Goal: Task Accomplishment & Management: Use online tool/utility

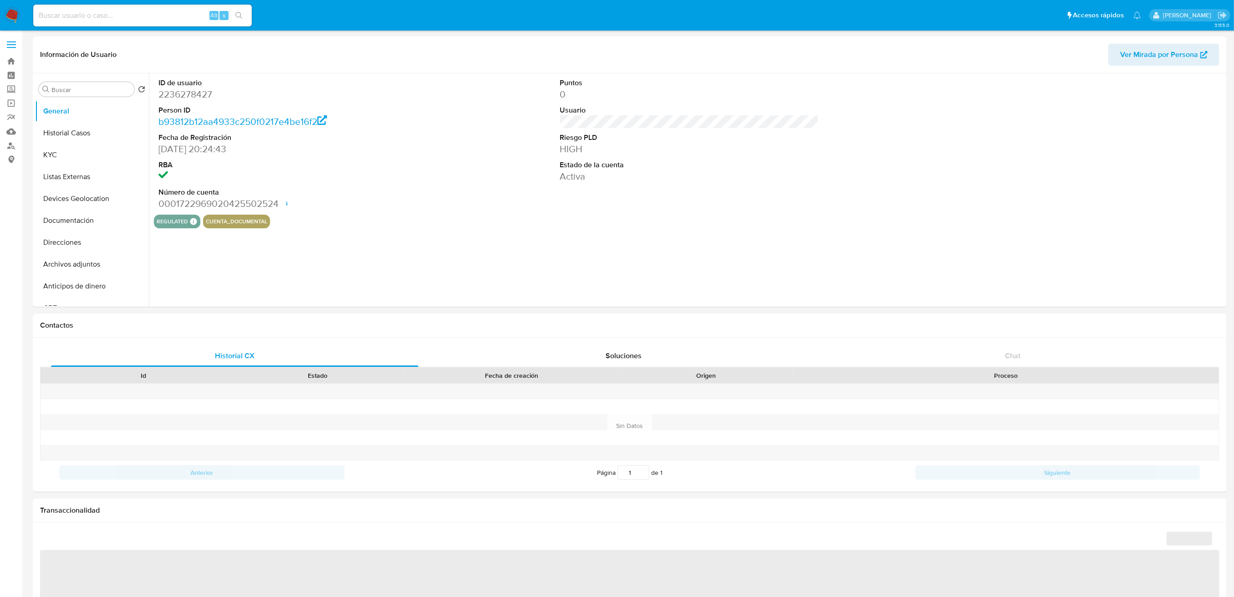
select select "10"
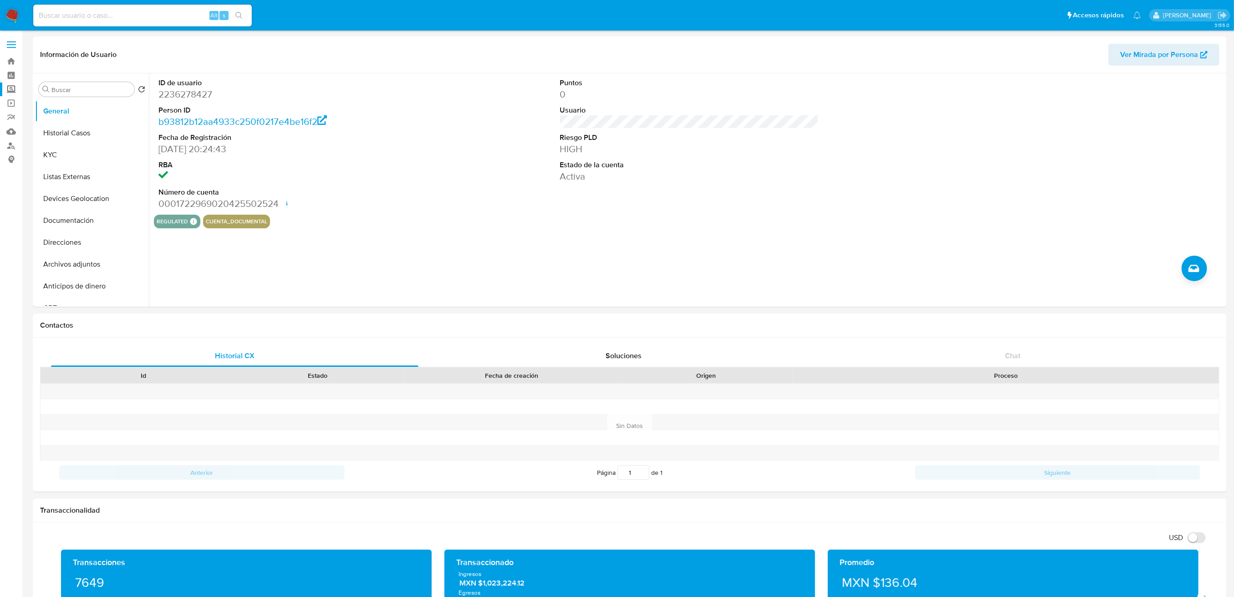
click at [5, 92] on label "Screening" at bounding box center [54, 89] width 108 height 14
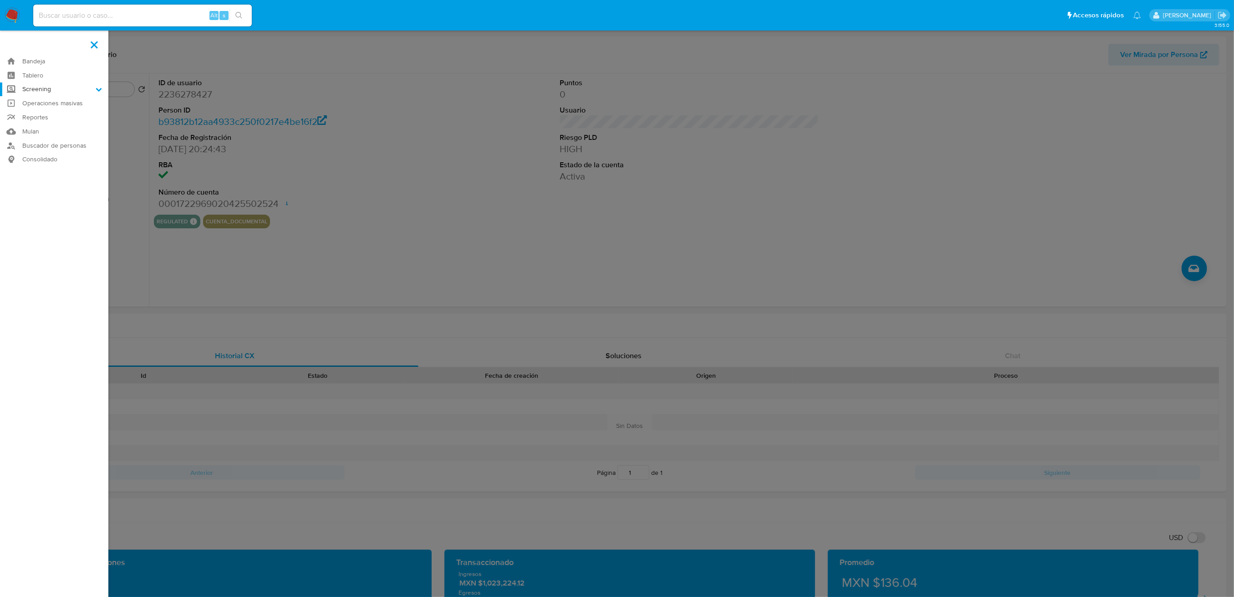
click at [0, 0] on input "Screening" at bounding box center [0, 0] width 0 height 0
click at [44, 125] on link "Herramientas" at bounding box center [54, 124] width 108 height 11
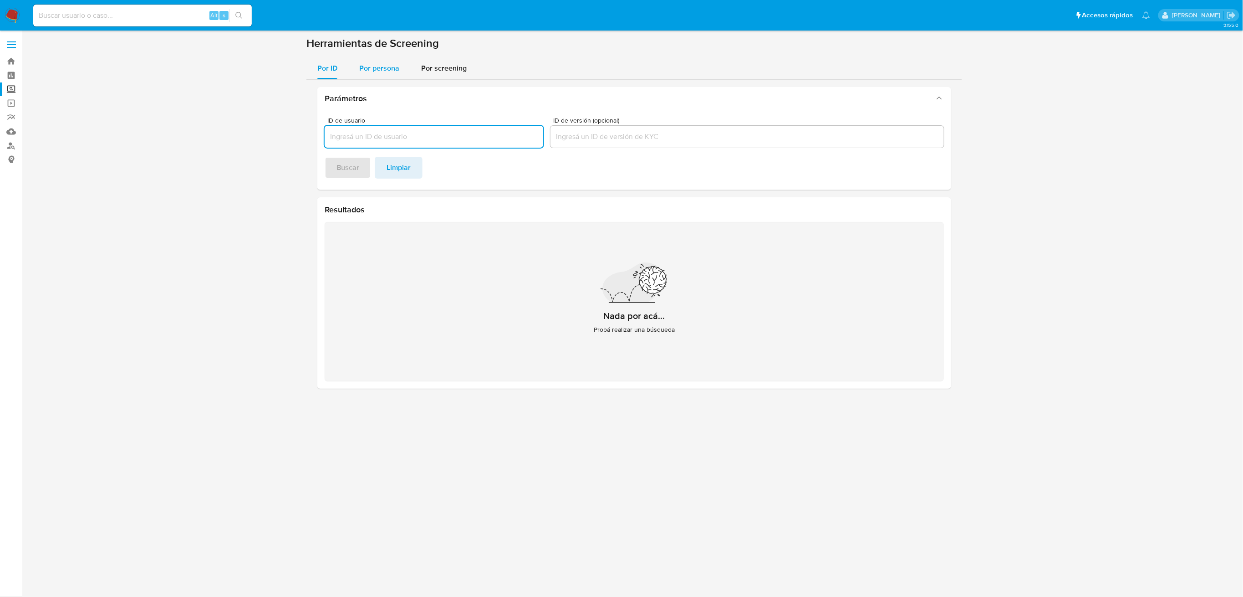
click at [366, 68] on span "Por persona" at bounding box center [379, 68] width 40 height 10
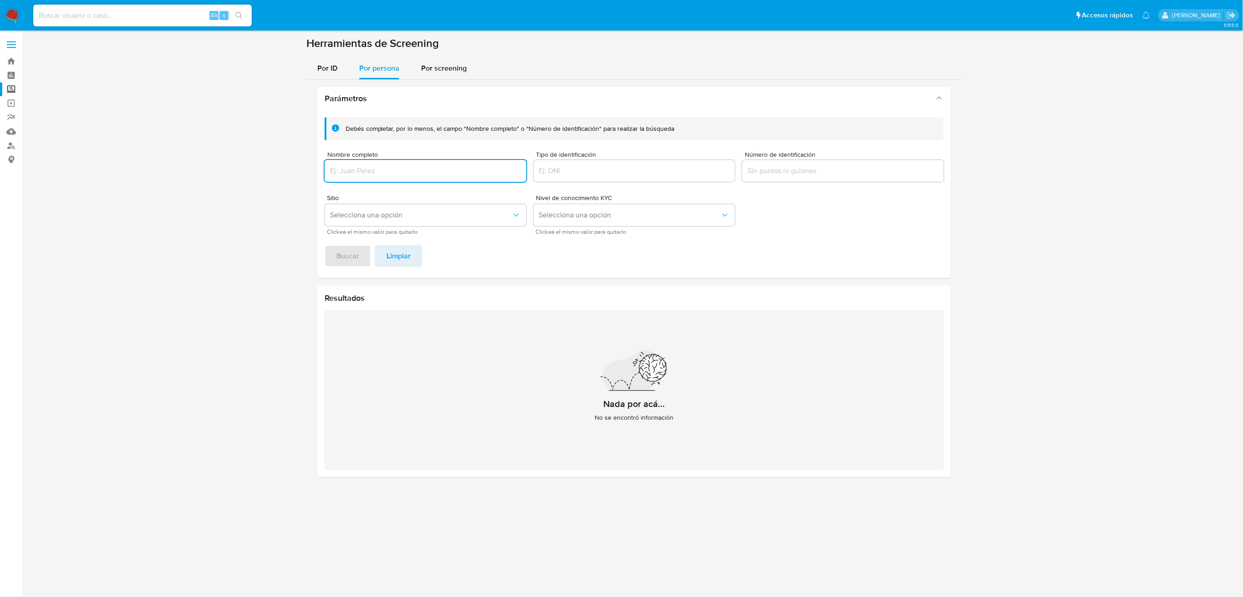
click at [373, 169] on input "Nombre completo" at bounding box center [426, 171] width 202 height 12
type input "[PERSON_NAME] [PERSON_NAME]"
click at [348, 253] on span "Buscar" at bounding box center [348, 256] width 23 height 20
drag, startPoint x: 401, startPoint y: 166, endPoint x: 413, endPoint y: 170, distance: 12.7
click at [403, 166] on input "Jose Castillo Ceceña" at bounding box center [426, 171] width 202 height 12
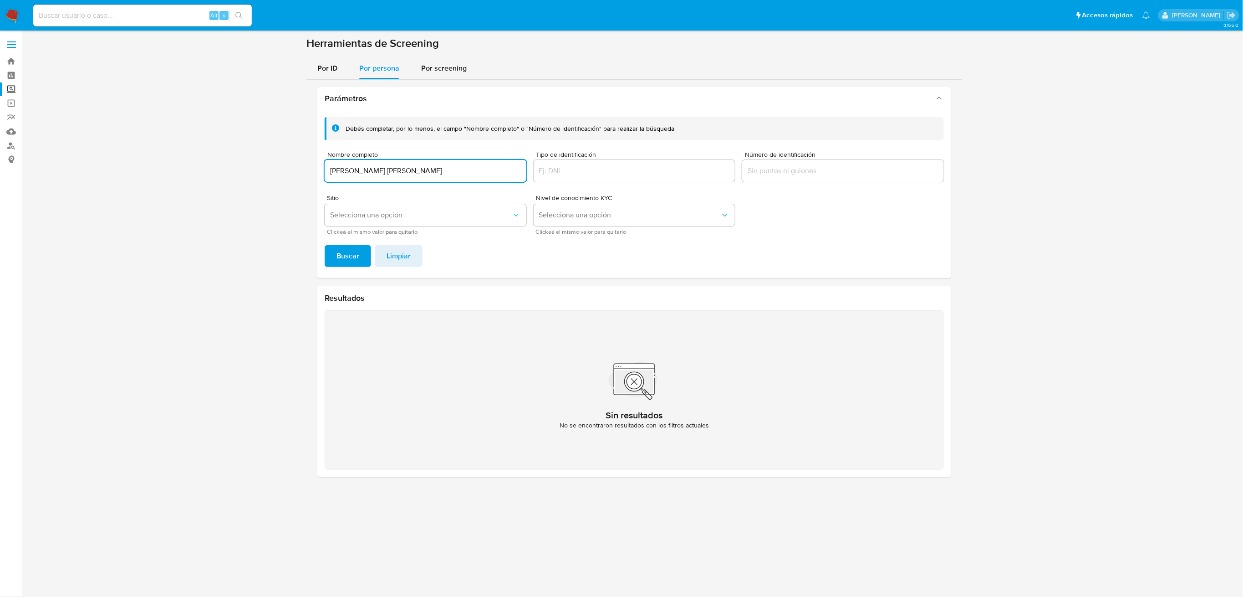
drag, startPoint x: 417, startPoint y: 169, endPoint x: 245, endPoint y: 148, distance: 173.5
click at [245, 148] on section at bounding box center [634, 260] width 1203 height 448
click at [325, 245] on button "Buscar" at bounding box center [348, 256] width 46 height 22
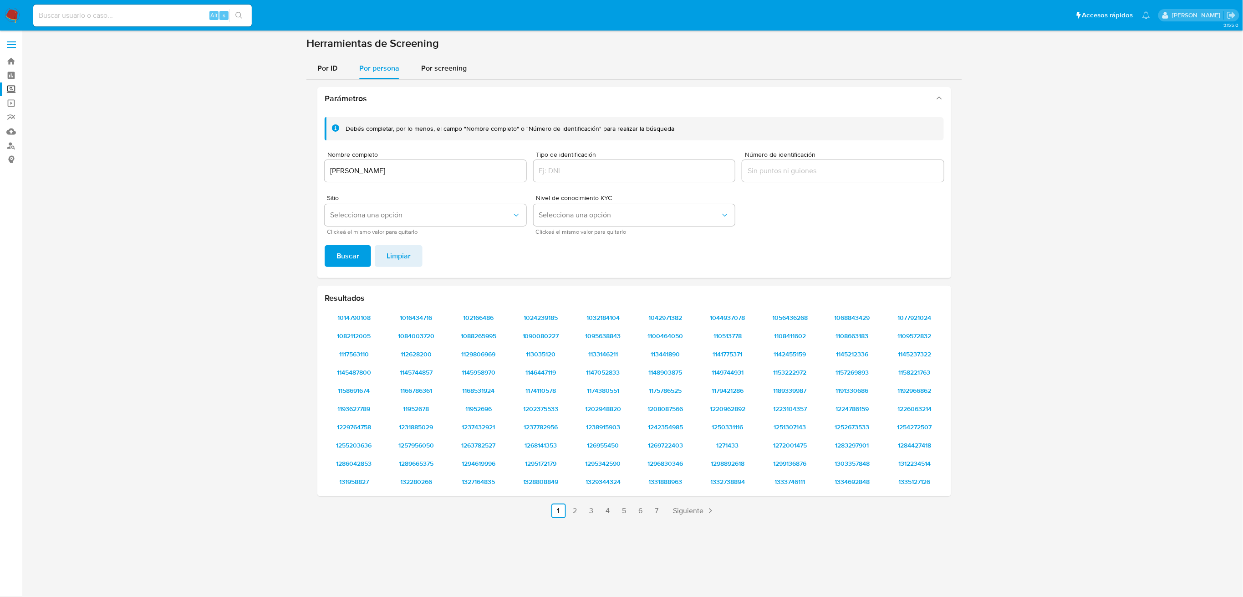
click at [440, 169] on input "Gustavo Munoz" at bounding box center [426, 171] width 202 height 12
drag, startPoint x: 426, startPoint y: 169, endPoint x: 257, endPoint y: 134, distance: 172.4
click at [257, 136] on section at bounding box center [634, 280] width 1203 height 489
paste input "Juan Palacios Guevara"
type input "Juan Palacios Guevara"
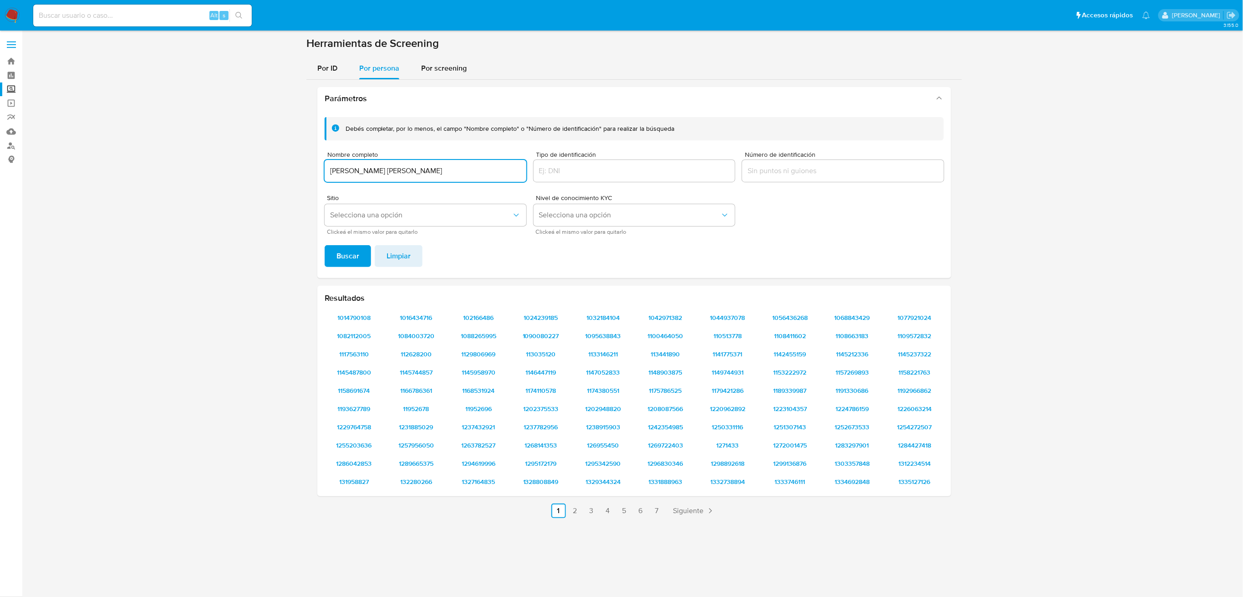
click at [325, 245] on button "Buscar" at bounding box center [348, 256] width 46 height 22
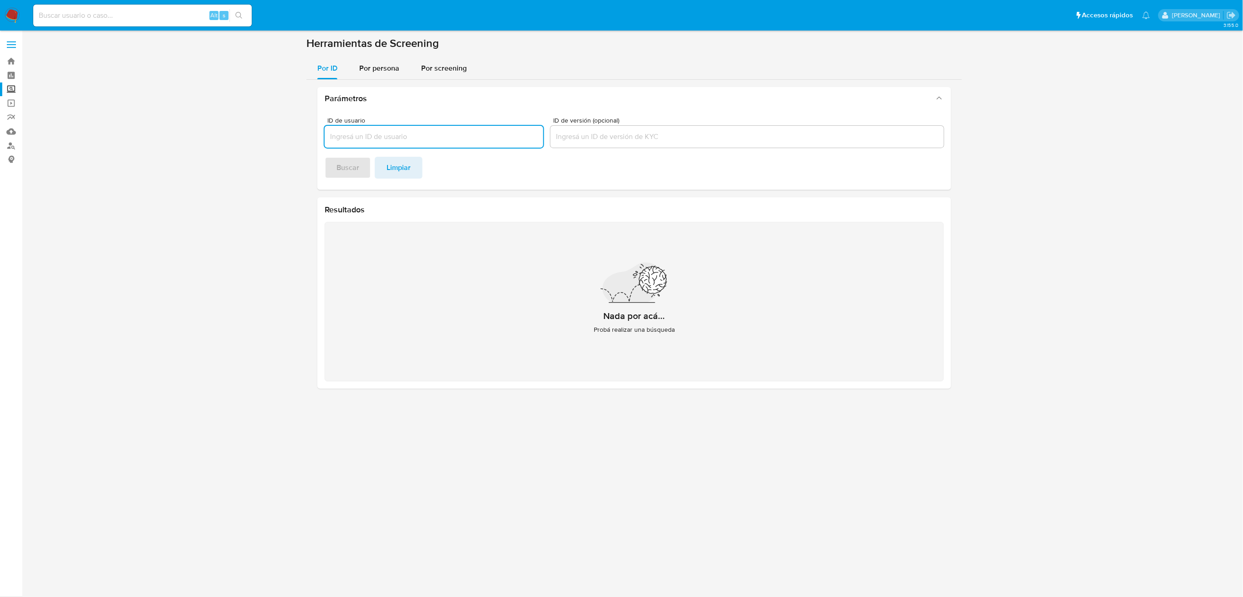
click at [103, 18] on input at bounding box center [142, 16] width 219 height 12
click at [381, 70] on span "Por persona" at bounding box center [379, 68] width 40 height 10
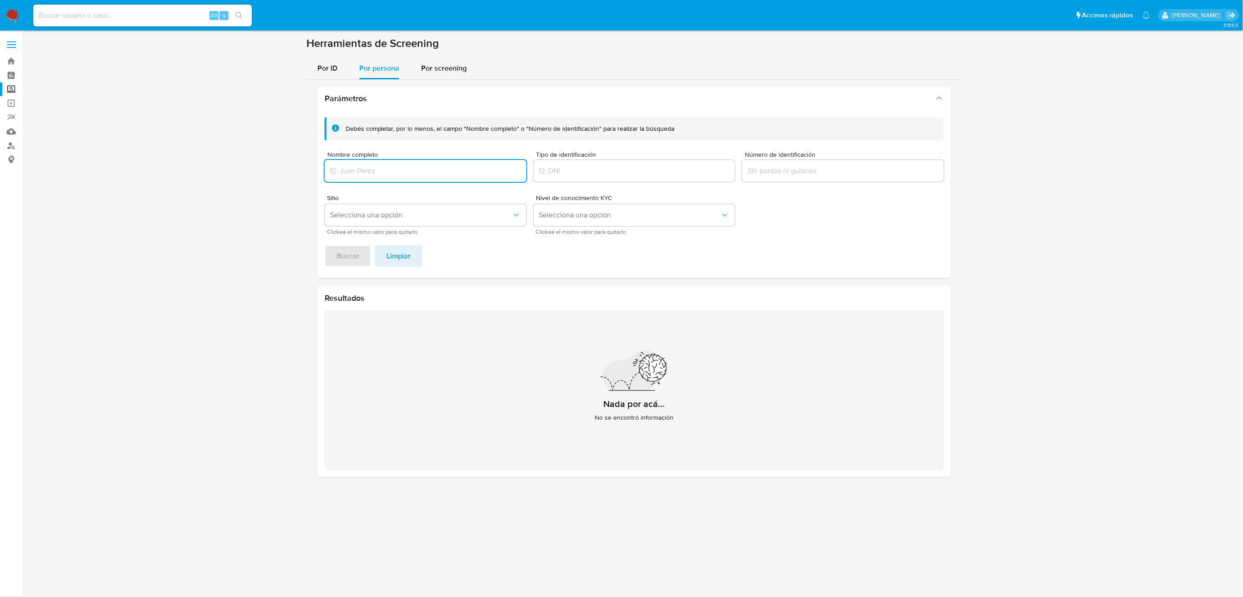
click at [368, 172] on input "Nombre completo" at bounding box center [426, 171] width 202 height 12
type input "LUCERO ANAHI CHAVEZ VELARDE"
click at [325, 245] on button "Buscar" at bounding box center [348, 256] width 46 height 22
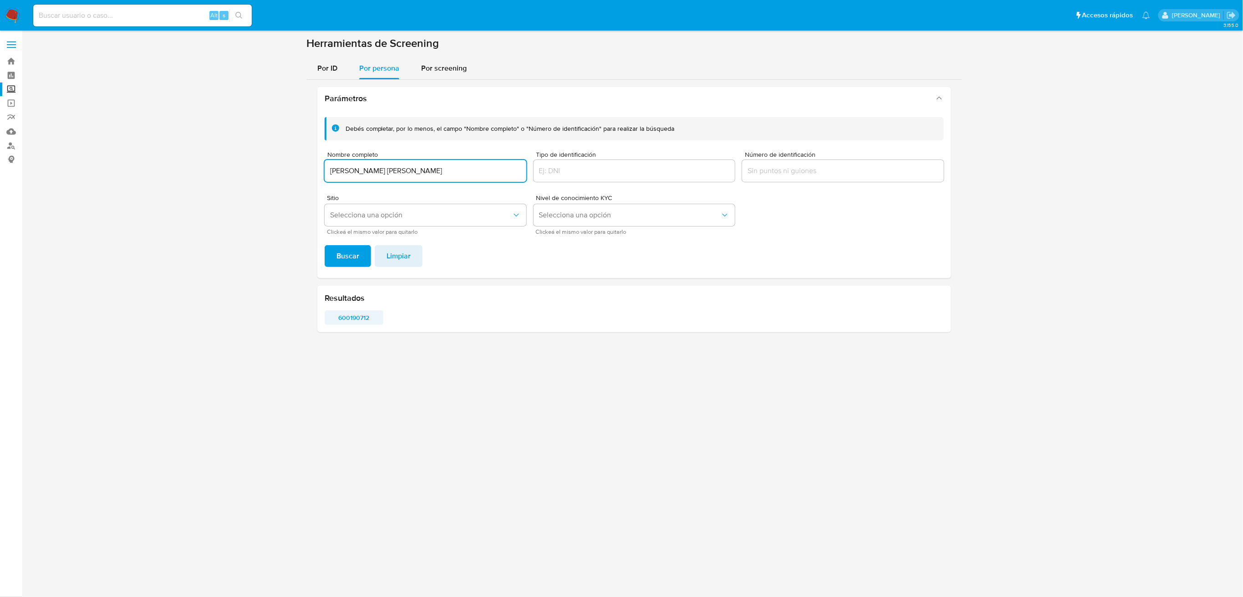
click at [357, 322] on span "600190712" at bounding box center [354, 317] width 46 height 13
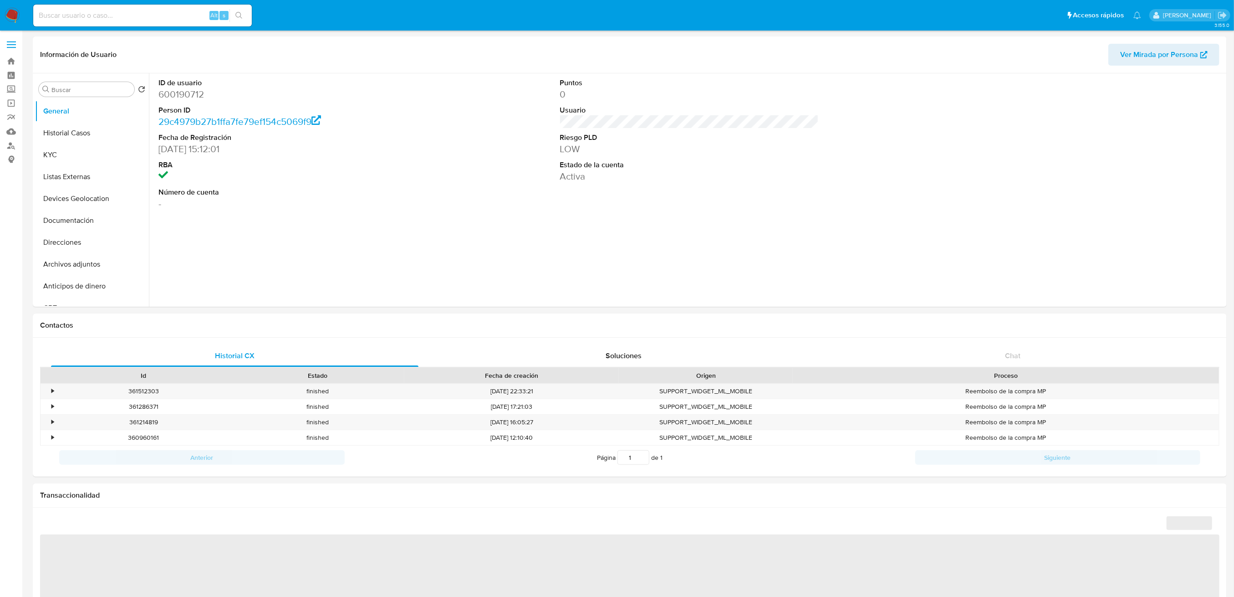
select select "10"
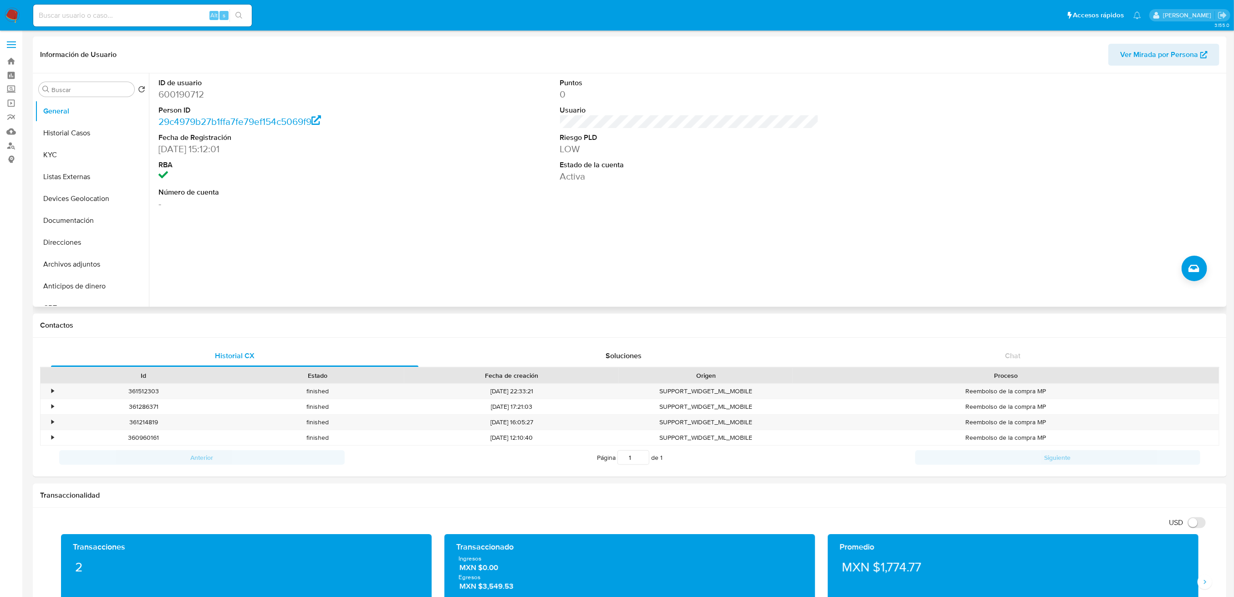
click at [386, 205] on dd "-" at bounding box center [288, 203] width 259 height 13
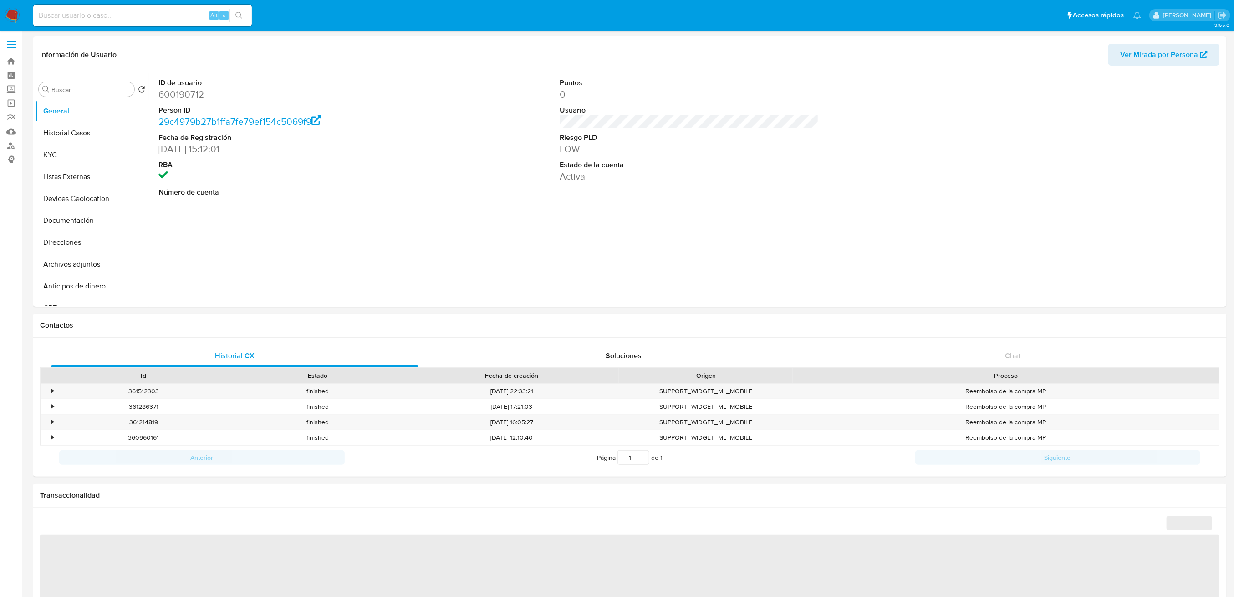
select select "10"
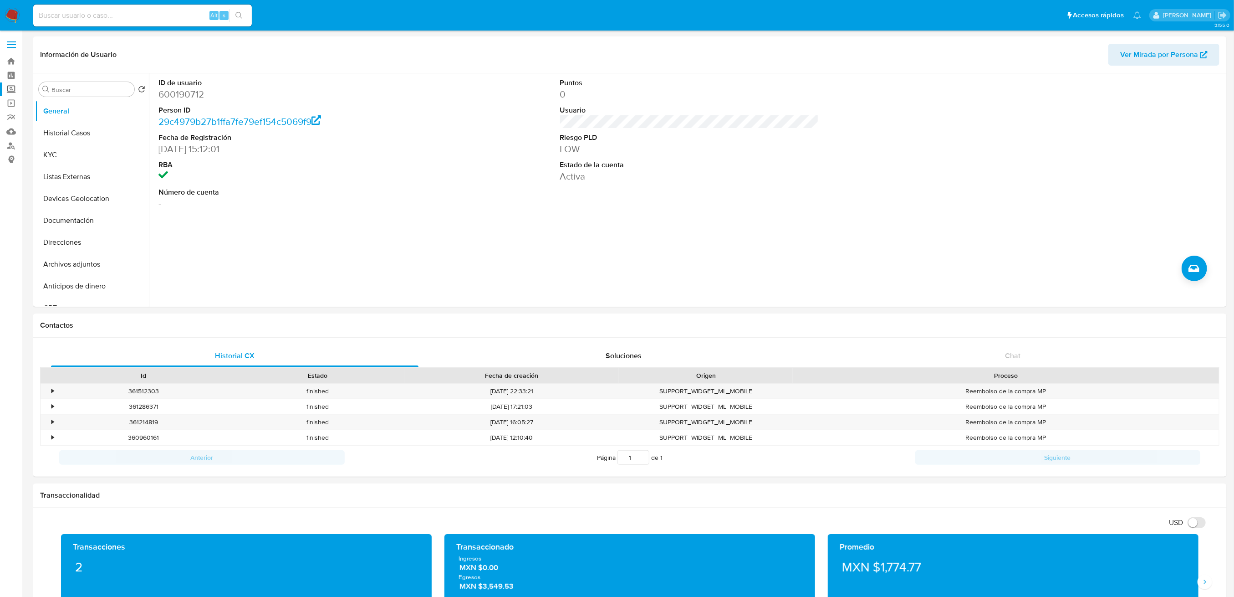
click at [12, 86] on label "Screening" at bounding box center [54, 89] width 108 height 14
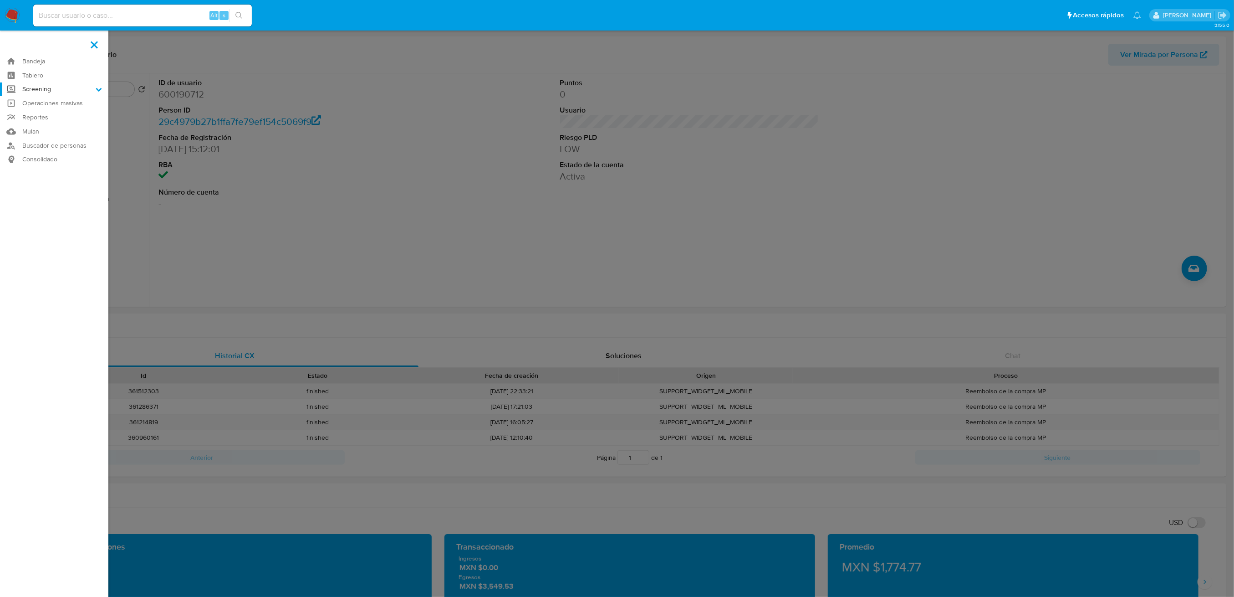
click at [0, 0] on input "Screening" at bounding box center [0, 0] width 0 height 0
click at [40, 125] on link "Herramientas" at bounding box center [54, 124] width 108 height 11
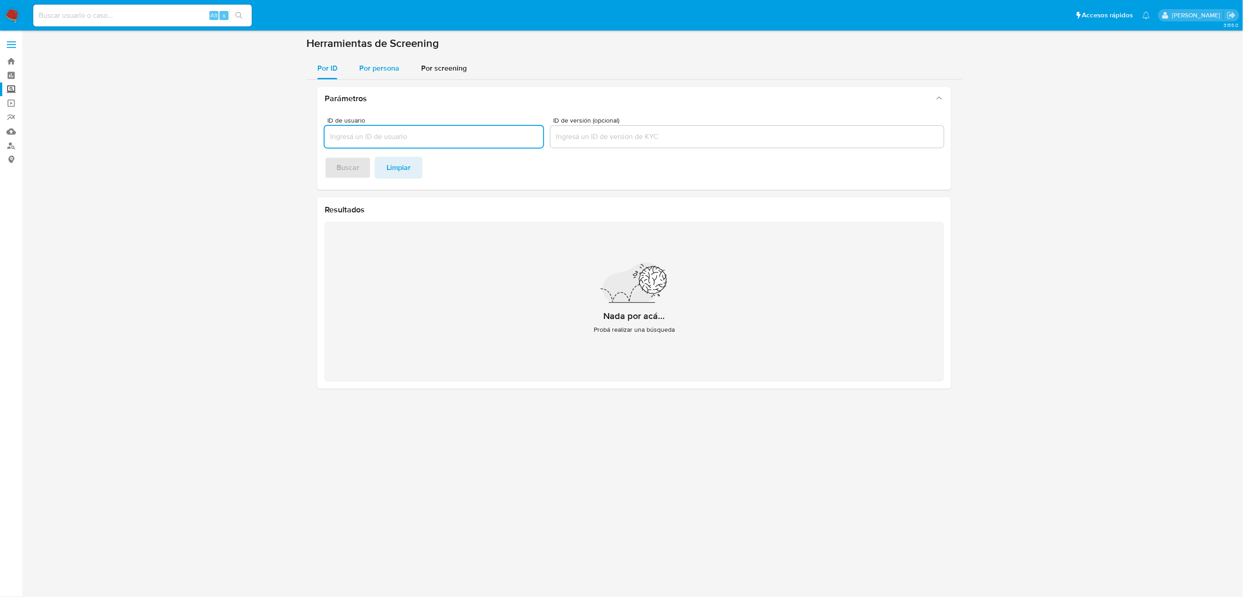
drag, startPoint x: 362, startPoint y: 61, endPoint x: 362, endPoint y: 72, distance: 10.5
click at [361, 61] on div "Por persona" at bounding box center [379, 68] width 40 height 22
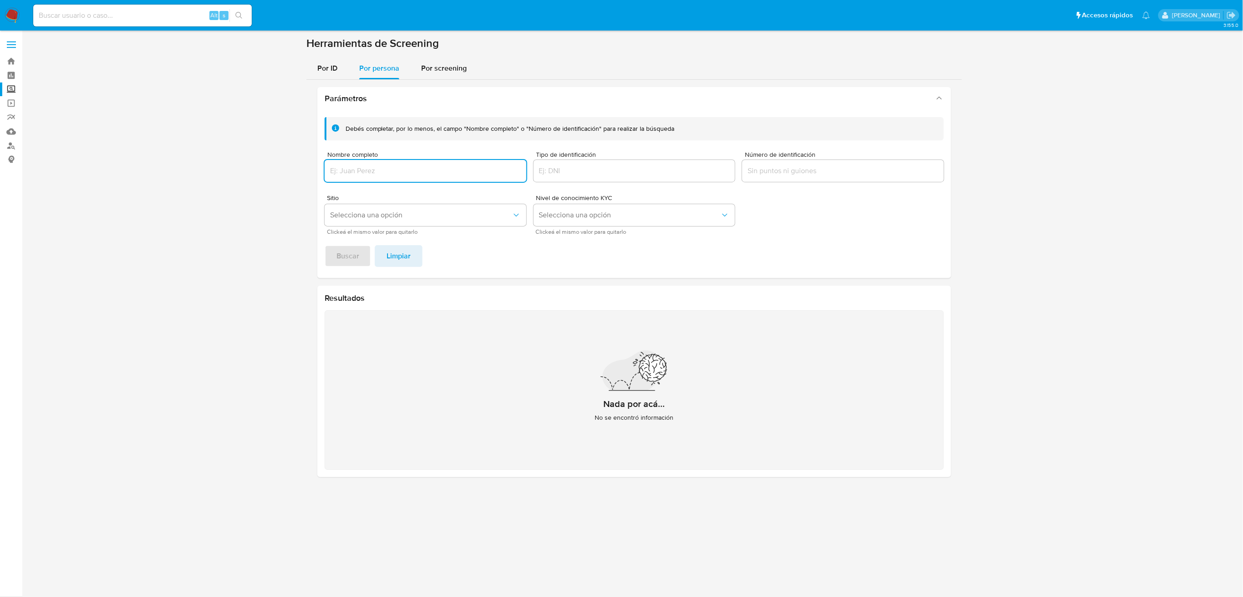
click at [381, 169] on input "Nombre completo" at bounding box center [426, 171] width 202 height 12
type input "[PERSON_NAME] [PERSON_NAME] [PERSON_NAME]"
click at [340, 247] on span "Buscar" at bounding box center [348, 256] width 23 height 20
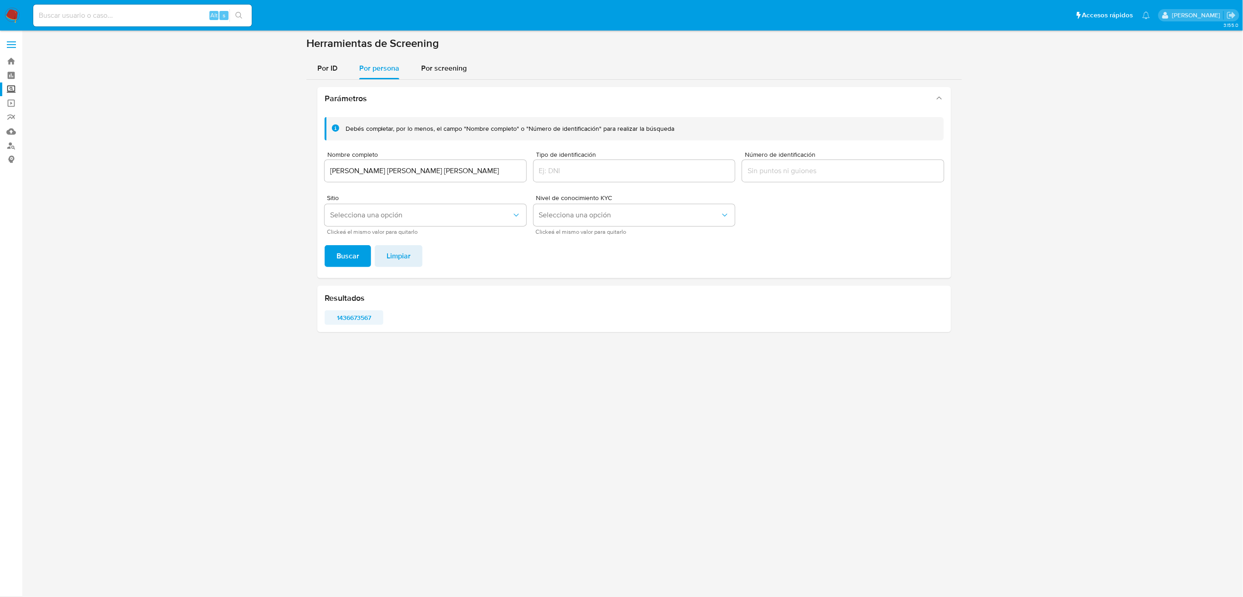
click at [360, 319] on span "1436673567" at bounding box center [354, 317] width 46 height 13
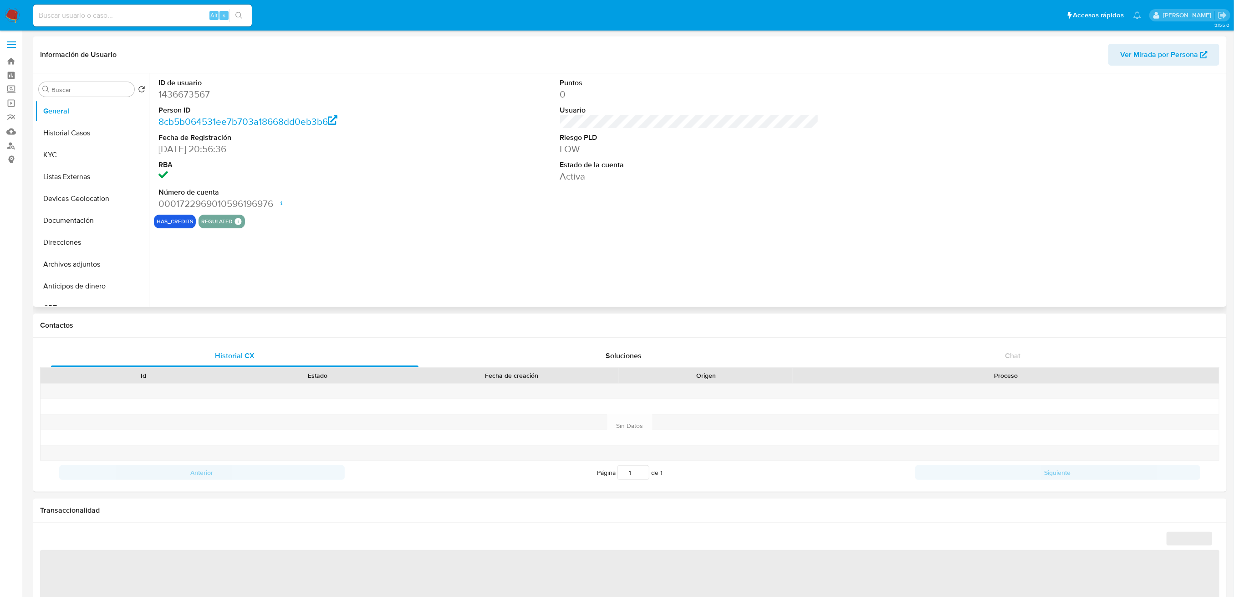
select select "10"
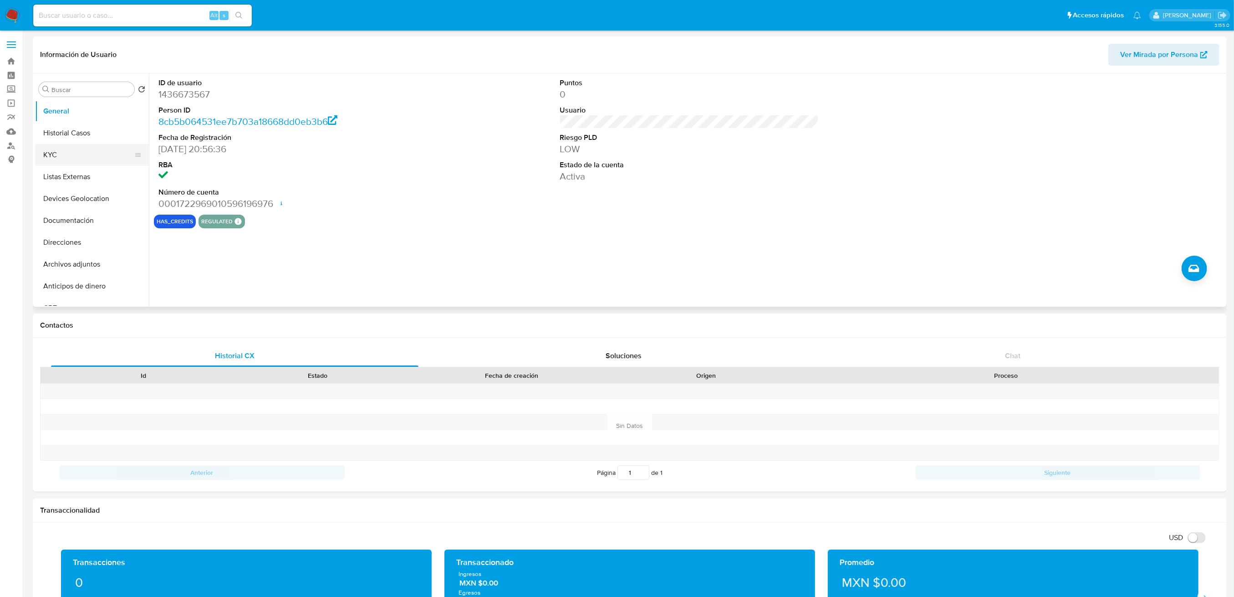
click at [77, 157] on button "KYC" at bounding box center [88, 155] width 107 height 22
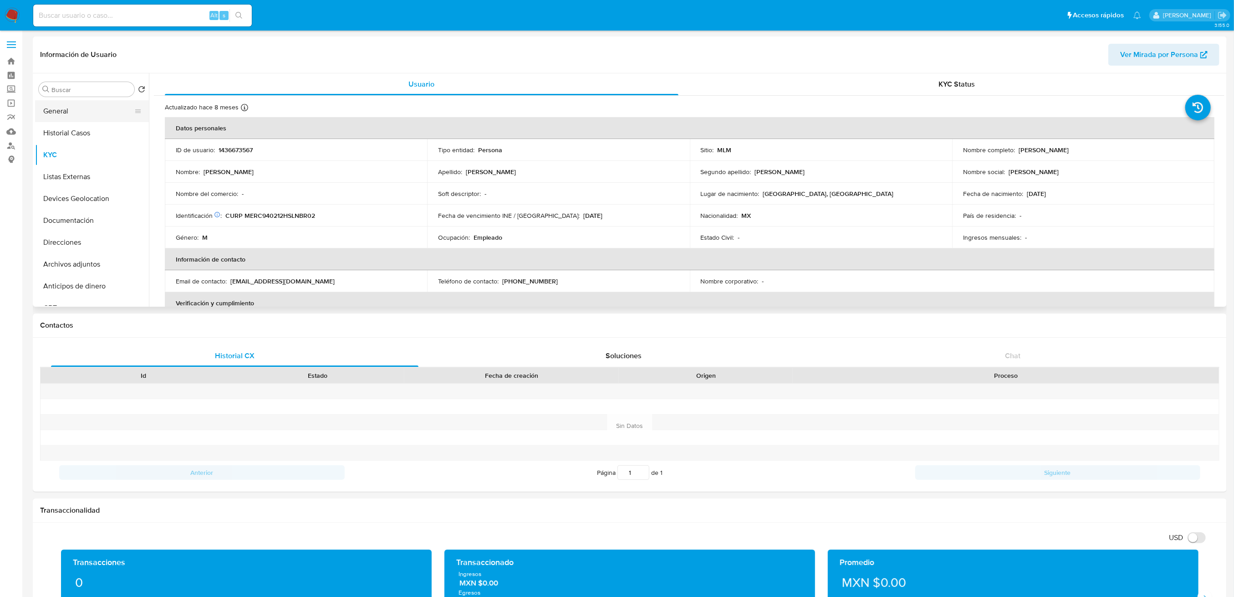
click at [73, 114] on button "General" at bounding box center [88, 111] width 107 height 22
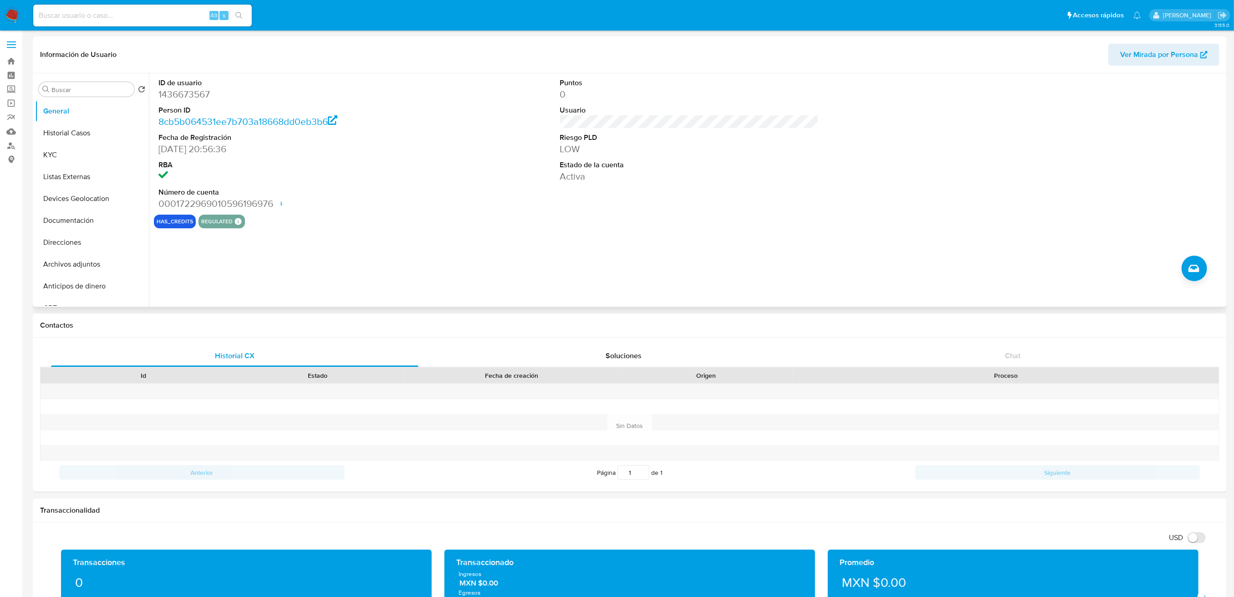
click at [199, 92] on dd "1436673567" at bounding box center [288, 94] width 259 height 13
copy dd "1436673567"
click at [419, 211] on div "ID de usuario 1436673567 Person ID 8cb5b064531ee7b703a18668dd0eb3b6 Fecha de Re…" at bounding box center [288, 143] width 268 height 141
drag, startPoint x: 59, startPoint y: 122, endPoint x: 67, endPoint y: 141, distance: 20.8
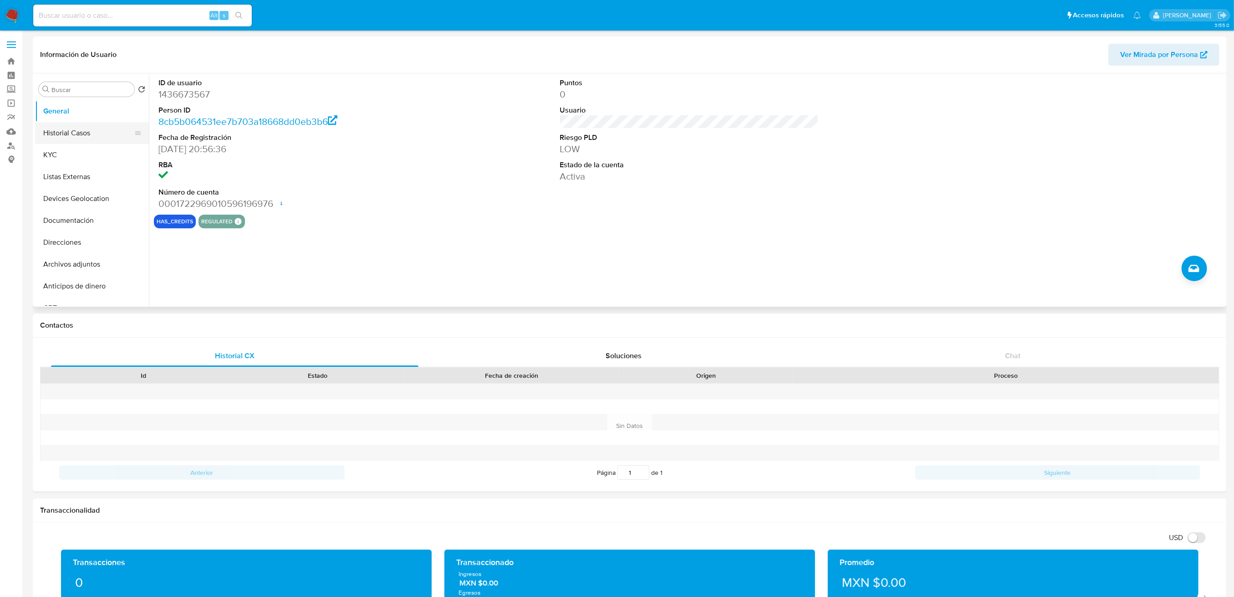
click at [60, 128] on button "Historial Casos" at bounding box center [88, 133] width 107 height 22
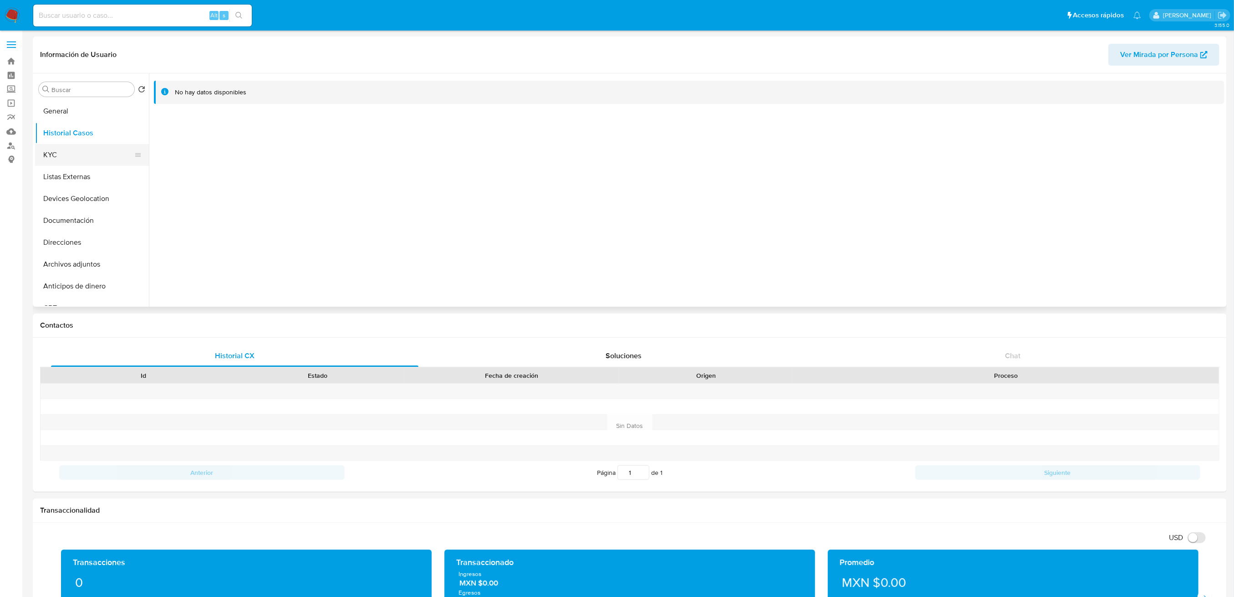
drag, startPoint x: 249, startPoint y: 209, endPoint x: 54, endPoint y: 160, distance: 200.5
click at [249, 209] on div at bounding box center [687, 189] width 1076 height 233
click at [56, 150] on button "KYC" at bounding box center [88, 155] width 107 height 22
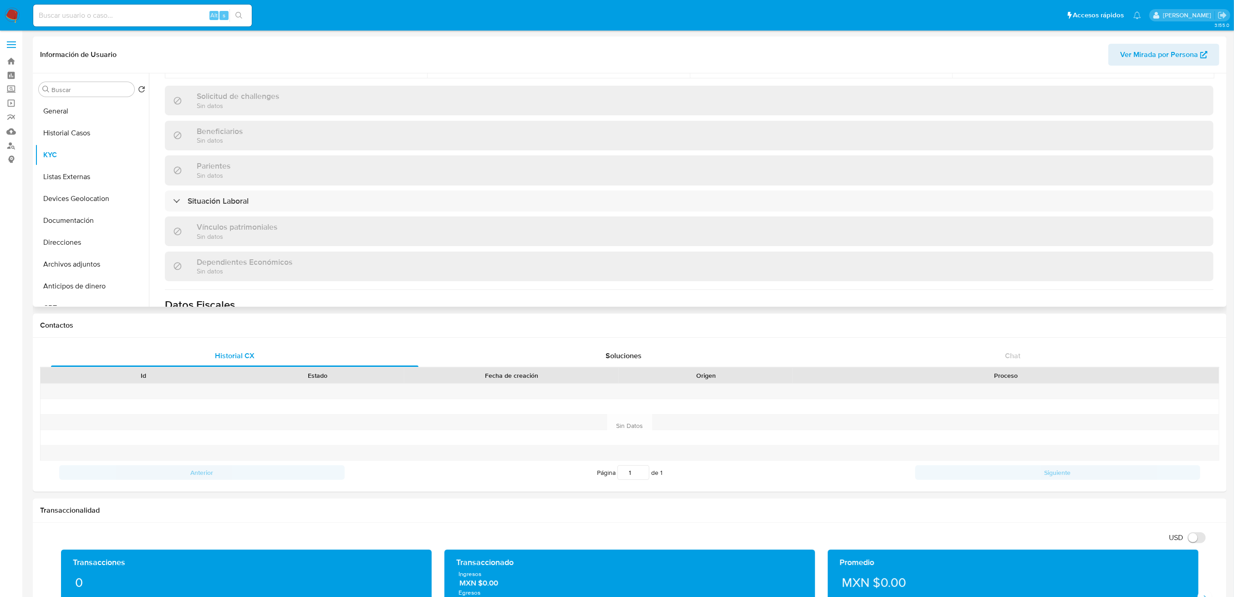
scroll to position [486, 0]
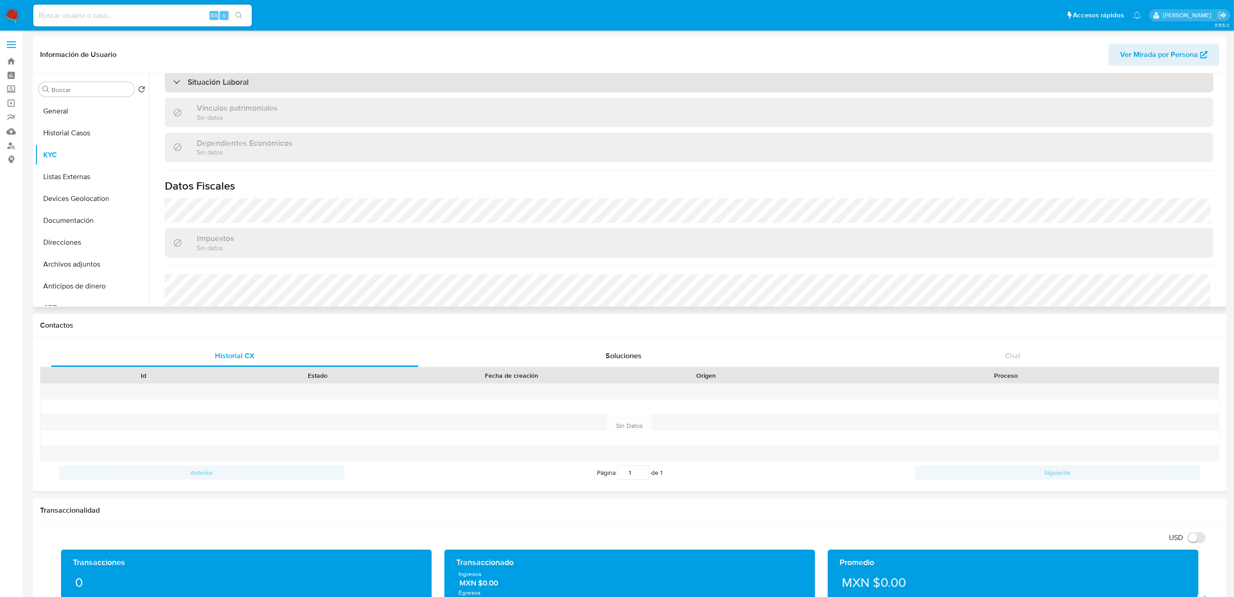
click at [447, 84] on div "Situación Laboral" at bounding box center [689, 82] width 1049 height 21
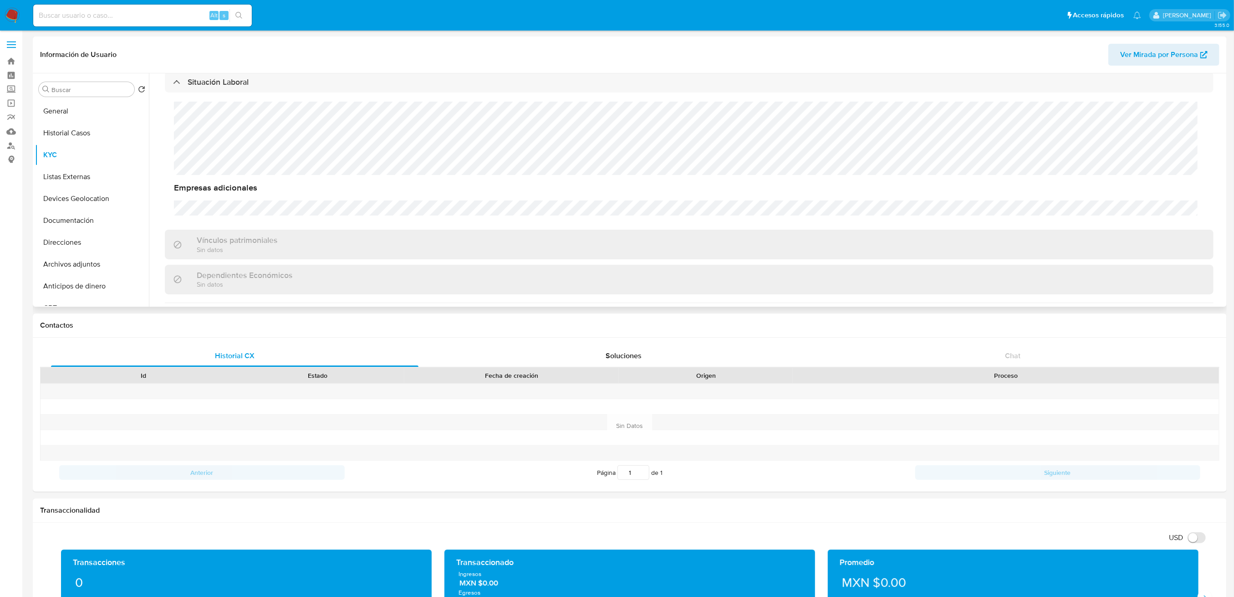
click at [638, 195] on div "Empresas adicionales" at bounding box center [689, 159] width 1031 height 114
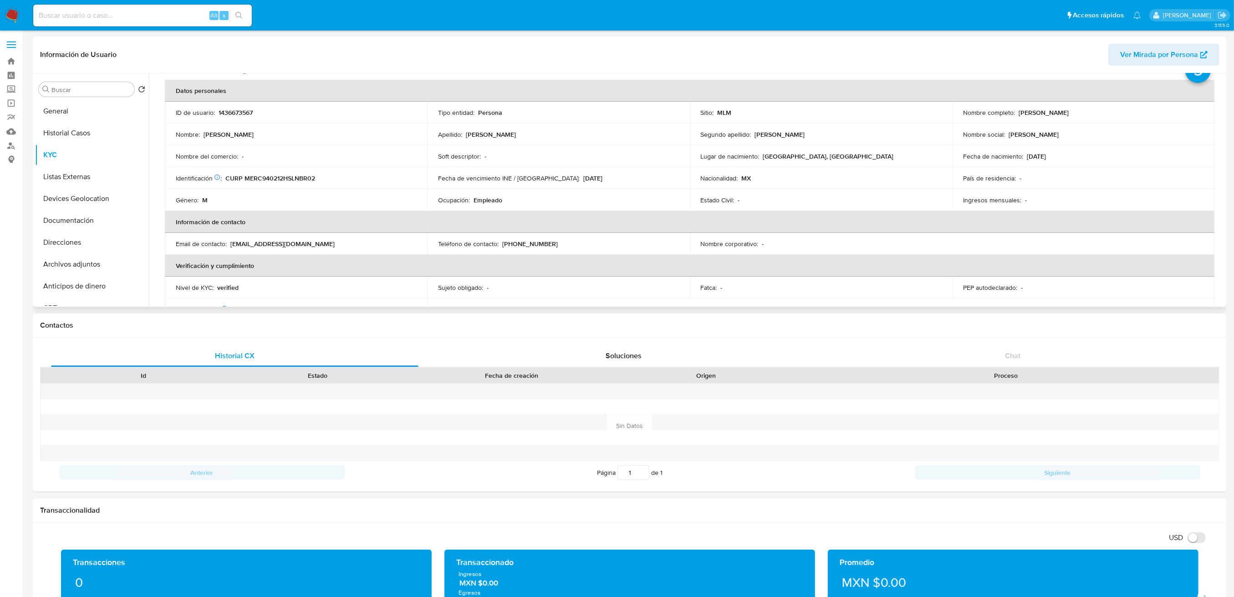
scroll to position [0, 0]
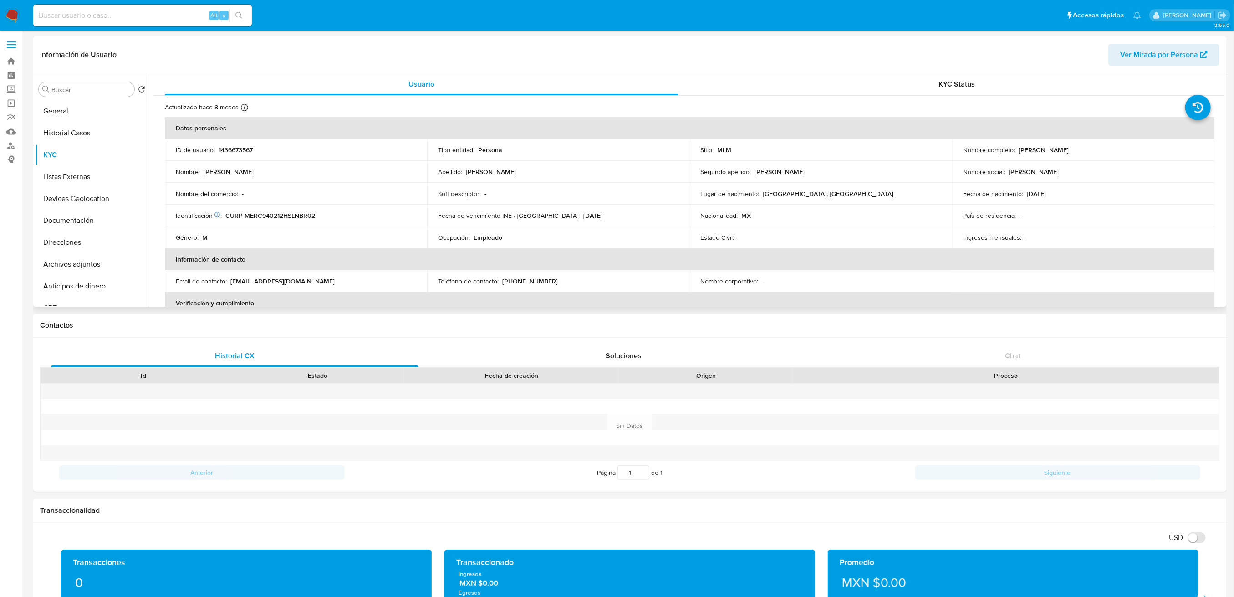
click at [481, 233] on p "Empleado" at bounding box center [488, 237] width 29 height 8
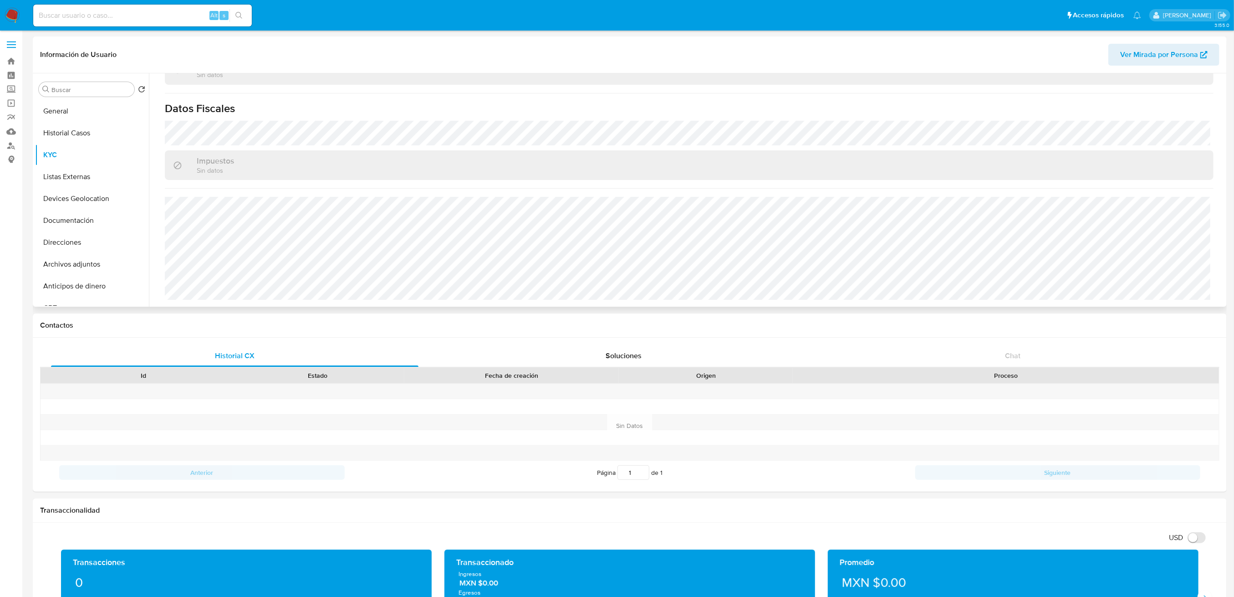
scroll to position [695, 0]
click at [92, 181] on button "Listas Externas" at bounding box center [88, 177] width 107 height 22
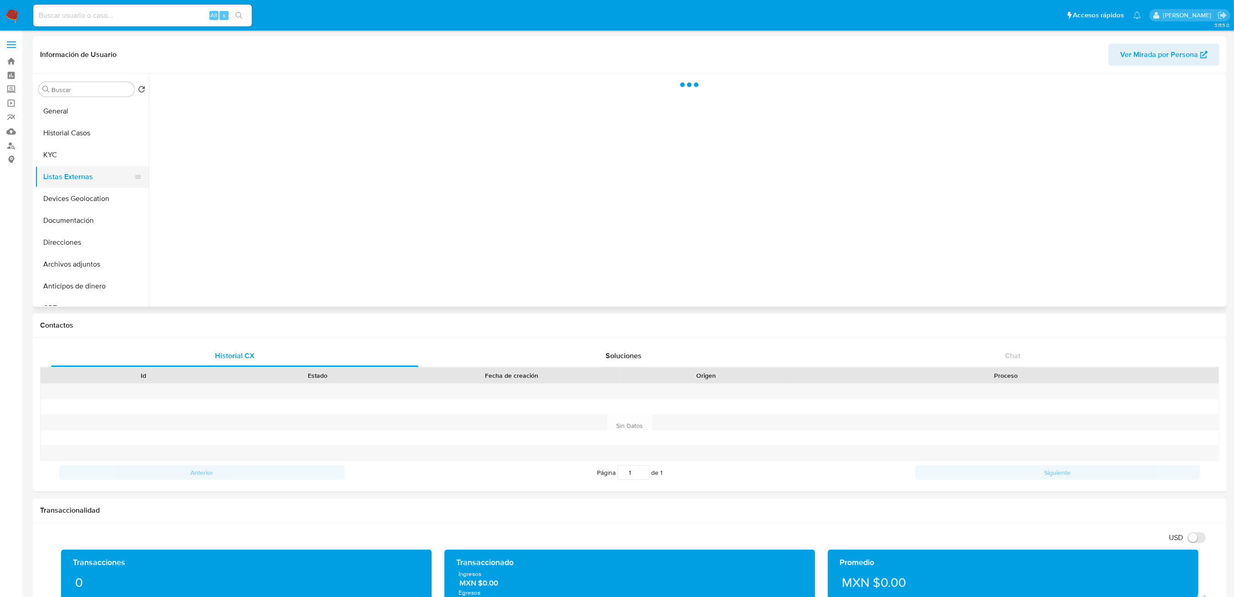
scroll to position [0, 0]
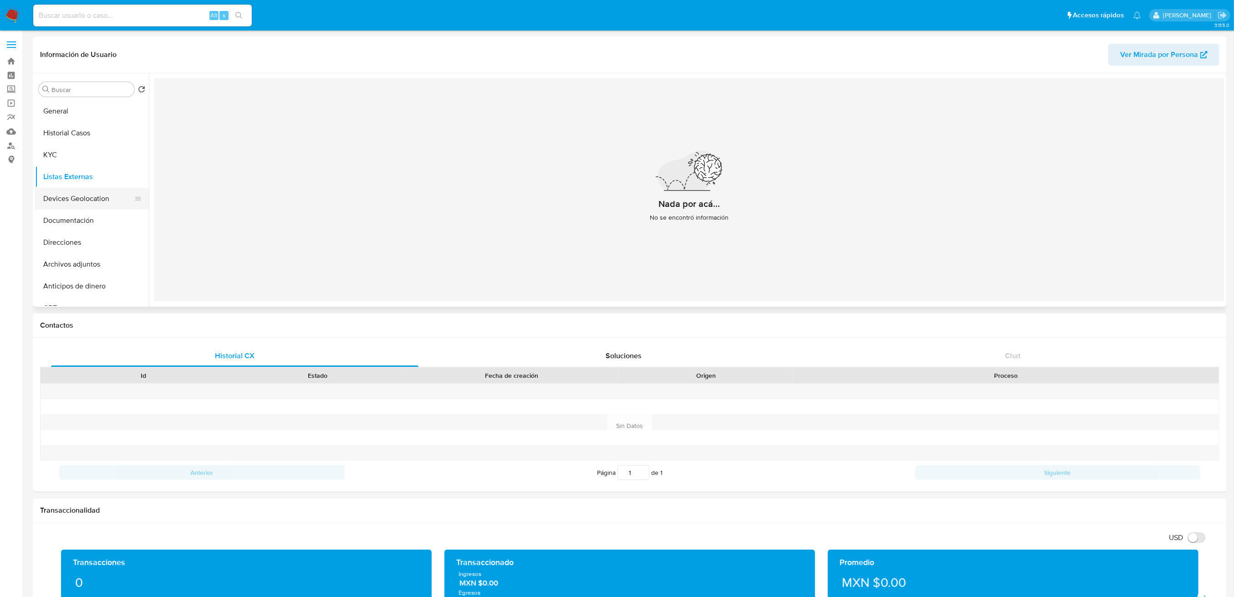
click at [72, 196] on button "Devices Geolocation" at bounding box center [88, 199] width 107 height 22
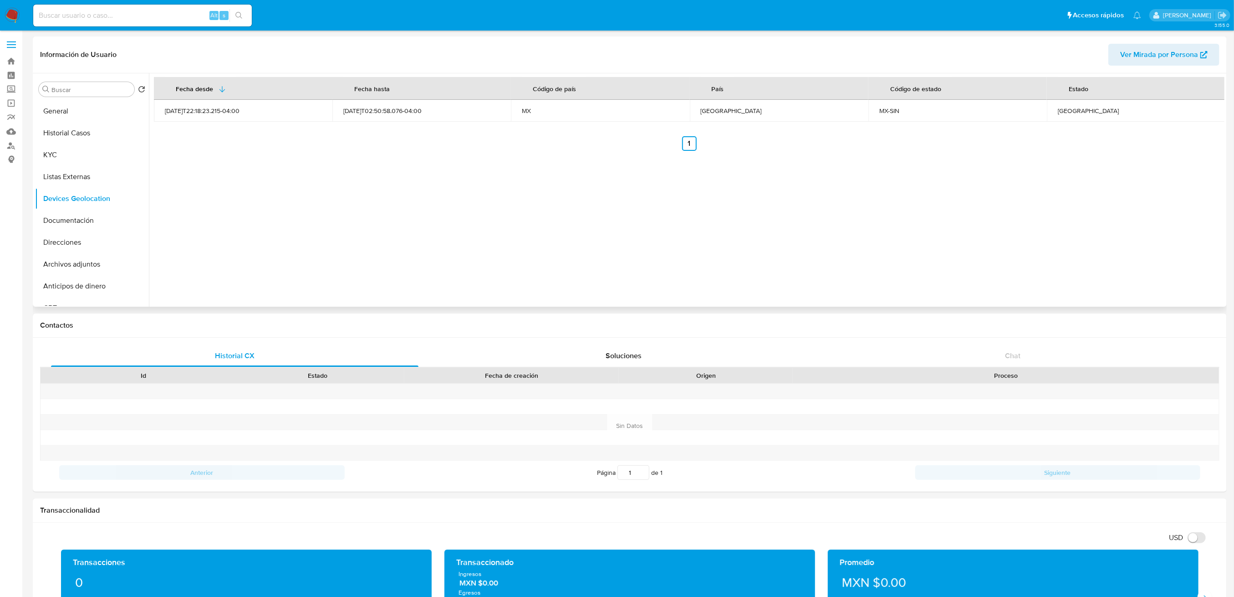
drag, startPoint x: 314, startPoint y: 232, endPoint x: 112, endPoint y: 153, distance: 216.2
click at [313, 232] on div "Fecha desde Fecha hasta Código de país País Código de estado Estado 2023-07-31T…" at bounding box center [687, 189] width 1076 height 233
drag, startPoint x: 87, startPoint y: 219, endPoint x: 80, endPoint y: 219, distance: 6.4
click at [83, 219] on button "Documentación" at bounding box center [88, 221] width 107 height 22
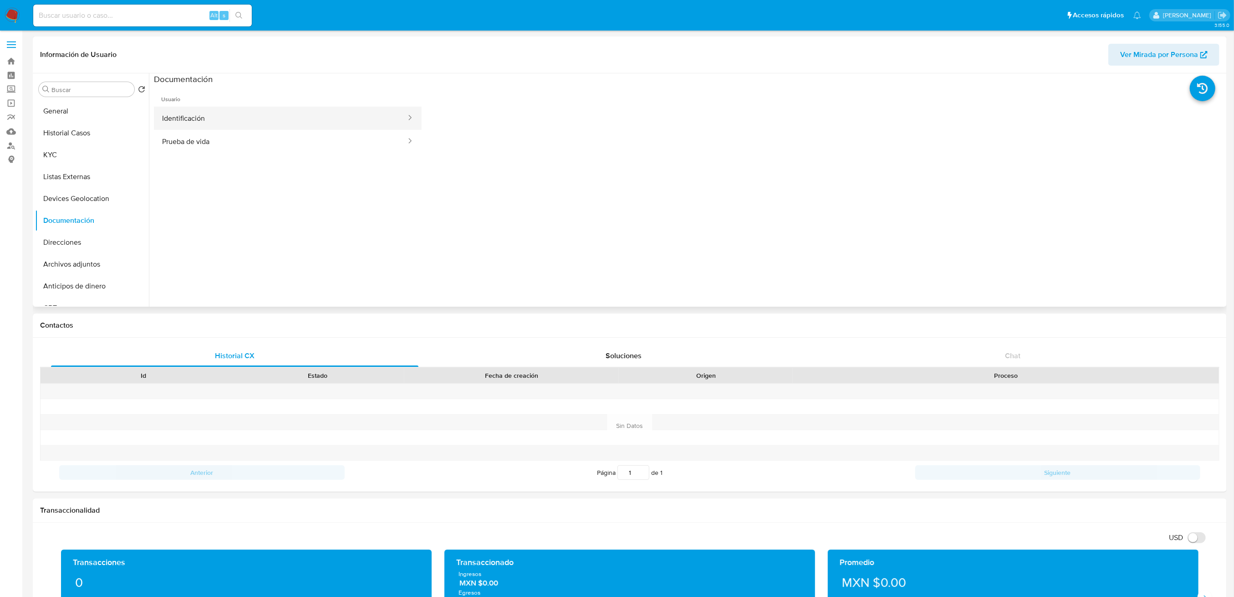
click at [371, 122] on button "Identificación" at bounding box center [280, 118] width 253 height 23
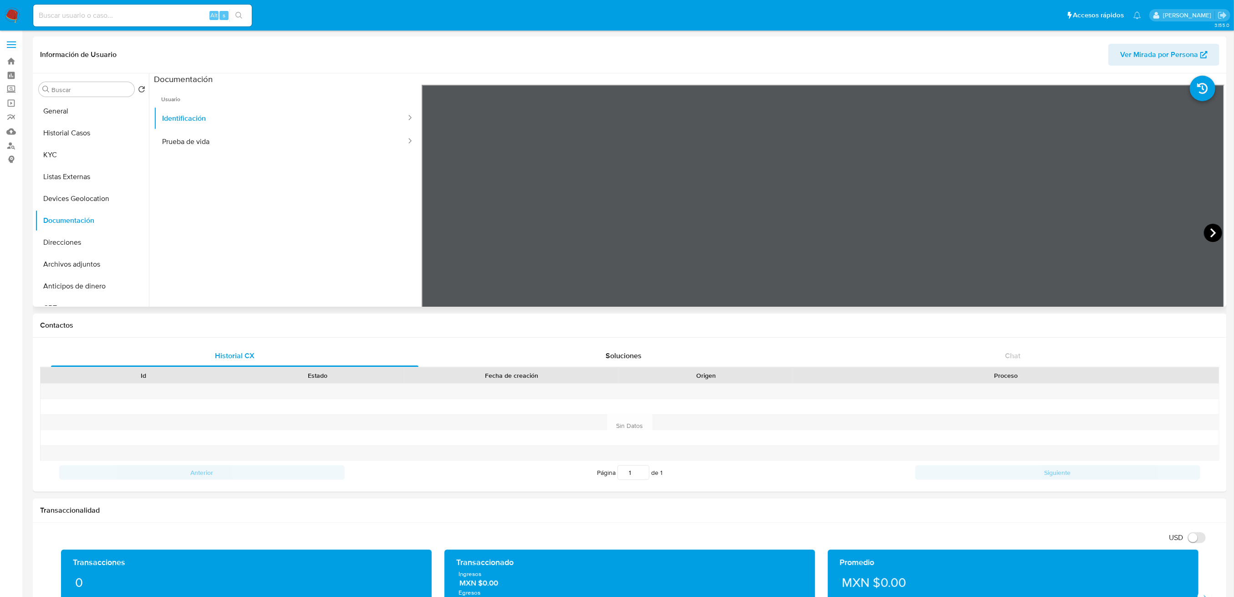
click at [1214, 228] on icon at bounding box center [1213, 233] width 18 height 18
click at [186, 149] on button "Prueba de vida" at bounding box center [280, 141] width 253 height 23
click at [273, 113] on button "Identificación" at bounding box center [280, 118] width 253 height 23
click at [1214, 230] on icon at bounding box center [1213, 233] width 18 height 18
click at [352, 557] on div "Transacciones 0" at bounding box center [246, 597] width 371 height 96
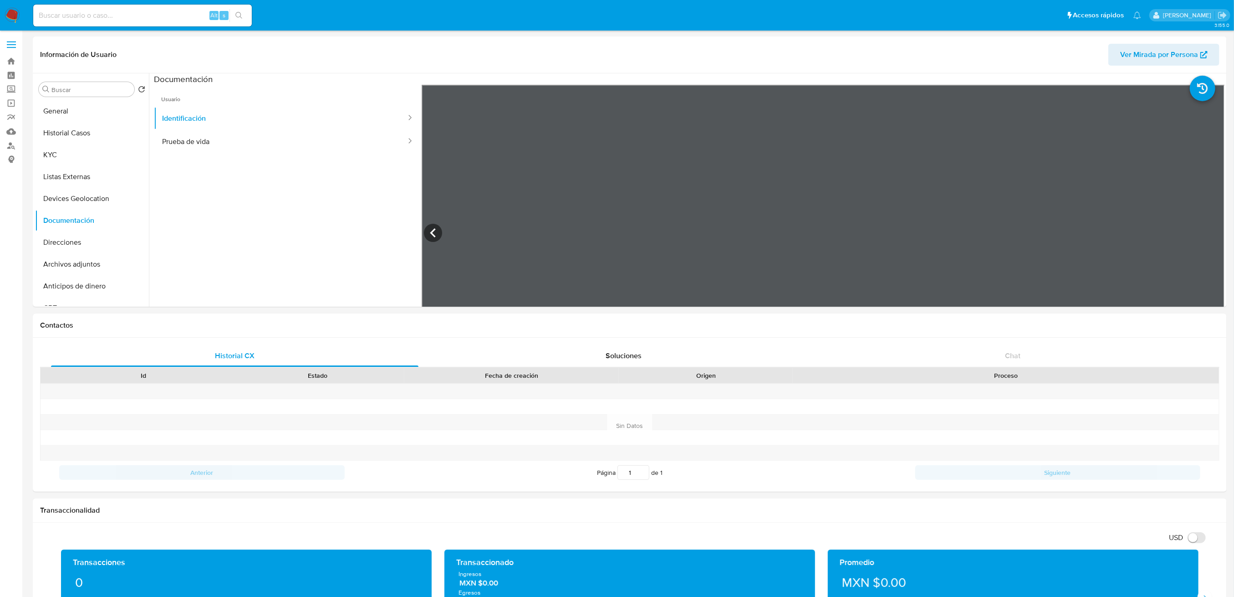
drag, startPoint x: 339, startPoint y: 625, endPoint x: 470, endPoint y: 625, distance: 130.3
drag, startPoint x: 470, startPoint y: 625, endPoint x: 42, endPoint y: 326, distance: 521.6
click at [42, 326] on h1 "Contactos" at bounding box center [630, 325] width 1180 height 9
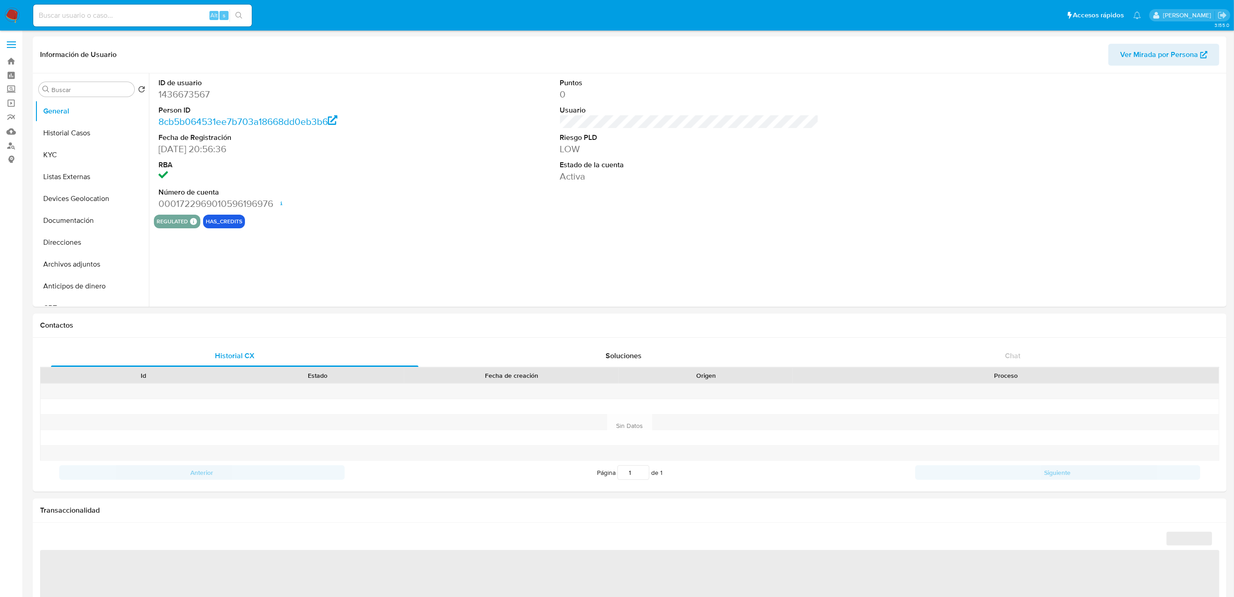
select select "10"
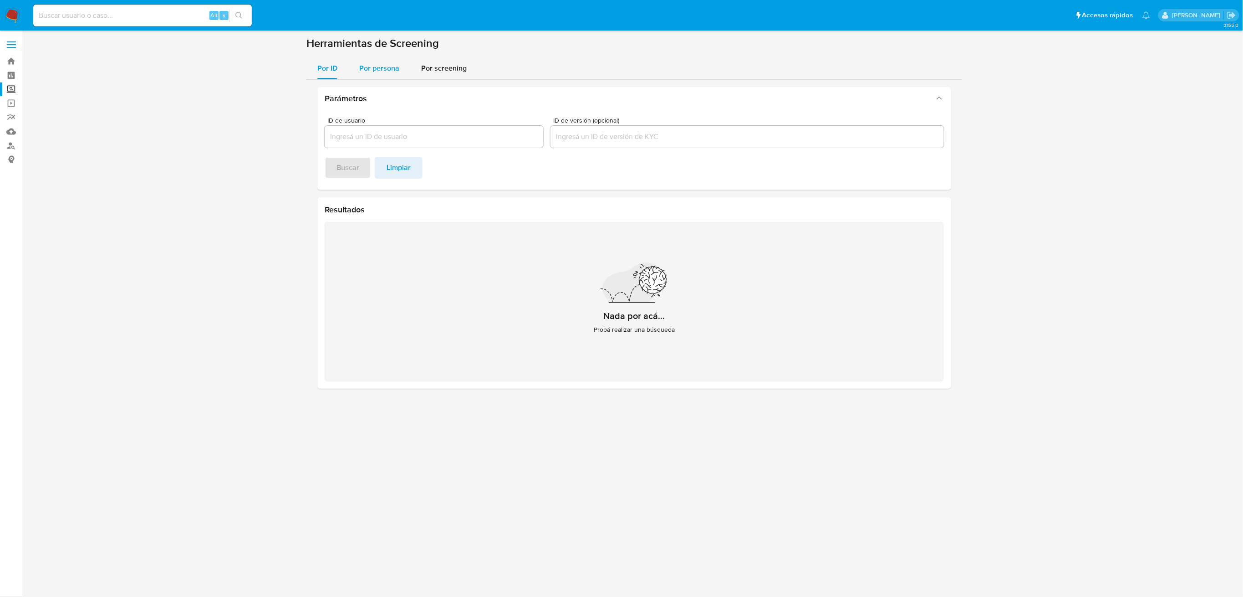
click at [378, 71] on span "Por persona" at bounding box center [379, 68] width 40 height 10
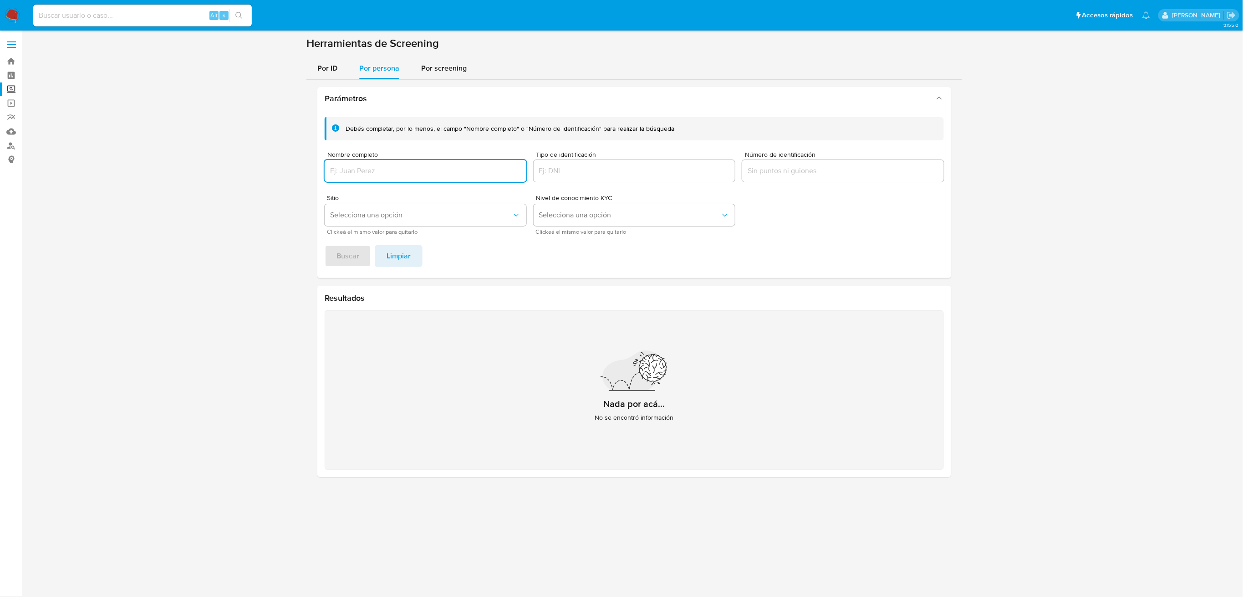
click at [371, 173] on input "Nombre completo" at bounding box center [426, 171] width 202 height 12
type input "[PERSON_NAME] [PERSON_NAME]"
click at [362, 255] on button "Buscar" at bounding box center [348, 256] width 46 height 22
click at [467, 174] on input "[PERSON_NAME] [PERSON_NAME]" at bounding box center [426, 171] width 202 height 12
drag, startPoint x: 328, startPoint y: 151, endPoint x: 305, endPoint y: 145, distance: 23.5
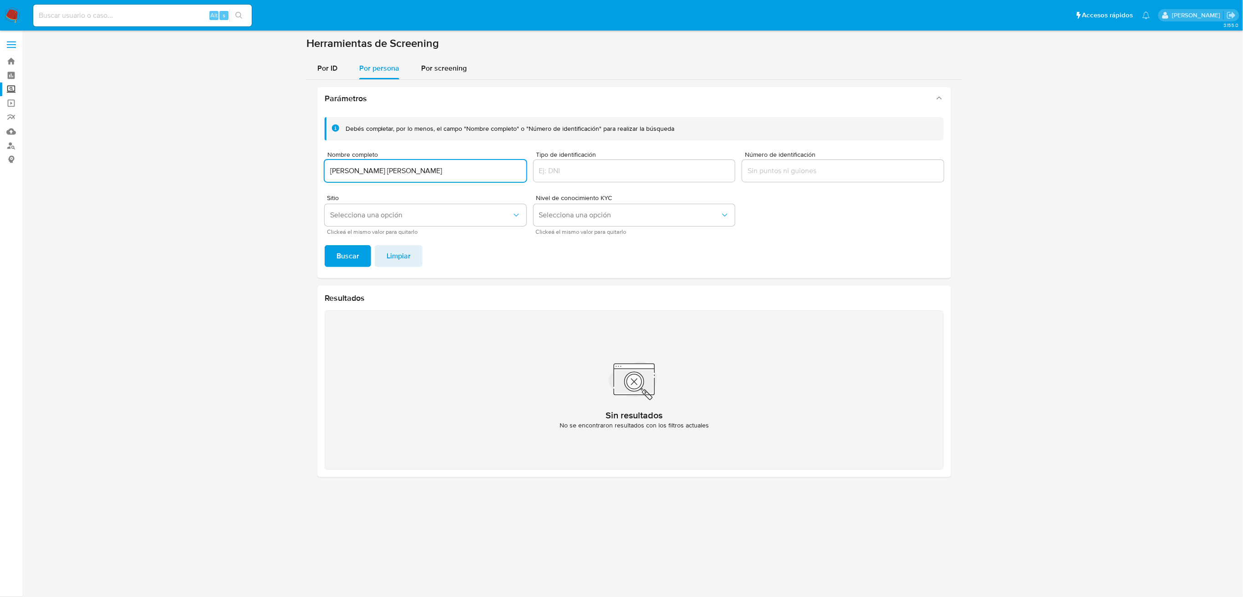
click at [291, 145] on section at bounding box center [634, 260] width 1203 height 448
